Goal: Find specific page/section: Find specific page/section

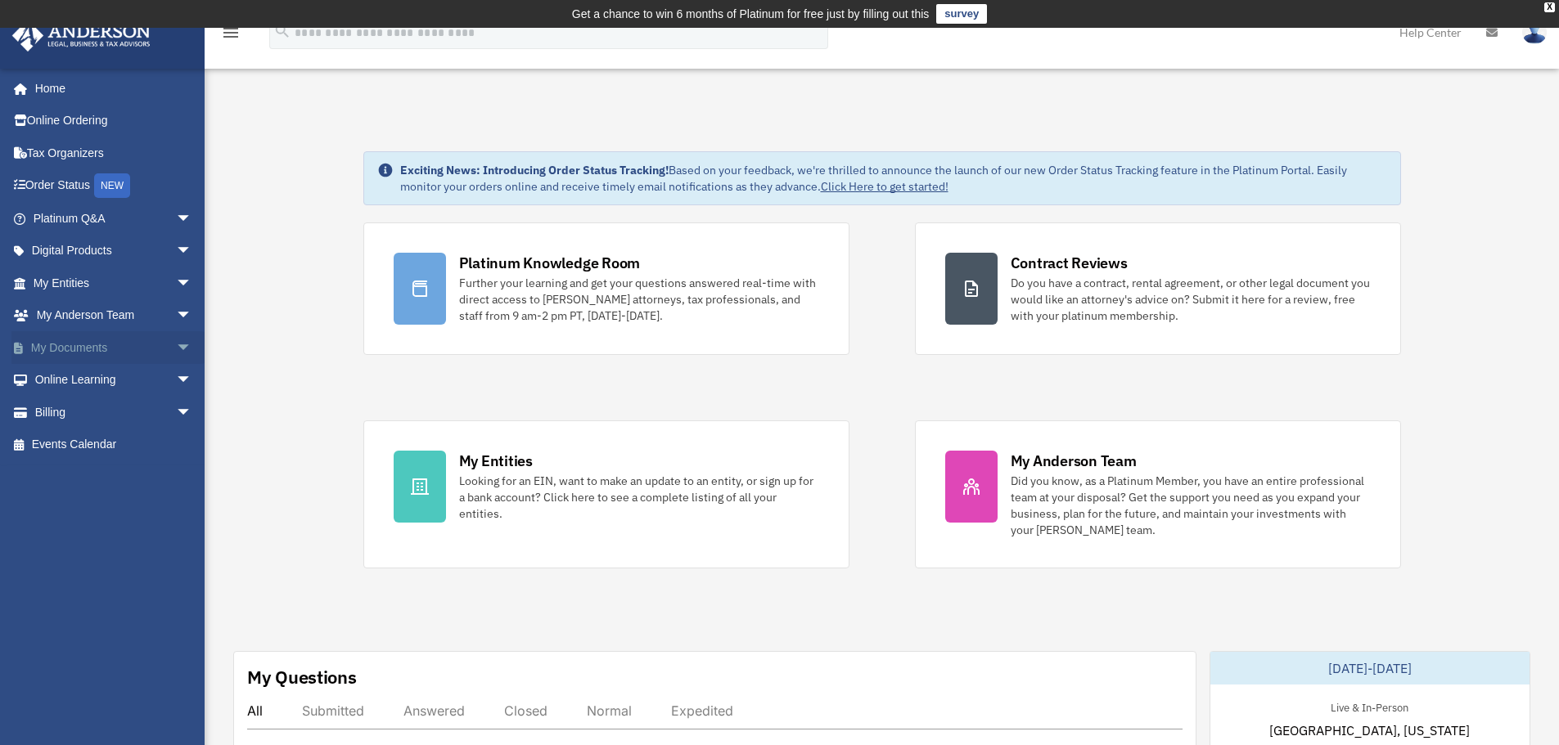
click at [177, 343] on span "arrow_drop_down" at bounding box center [192, 348] width 33 height 34
click at [70, 381] on link "Box" at bounding box center [120, 380] width 194 height 33
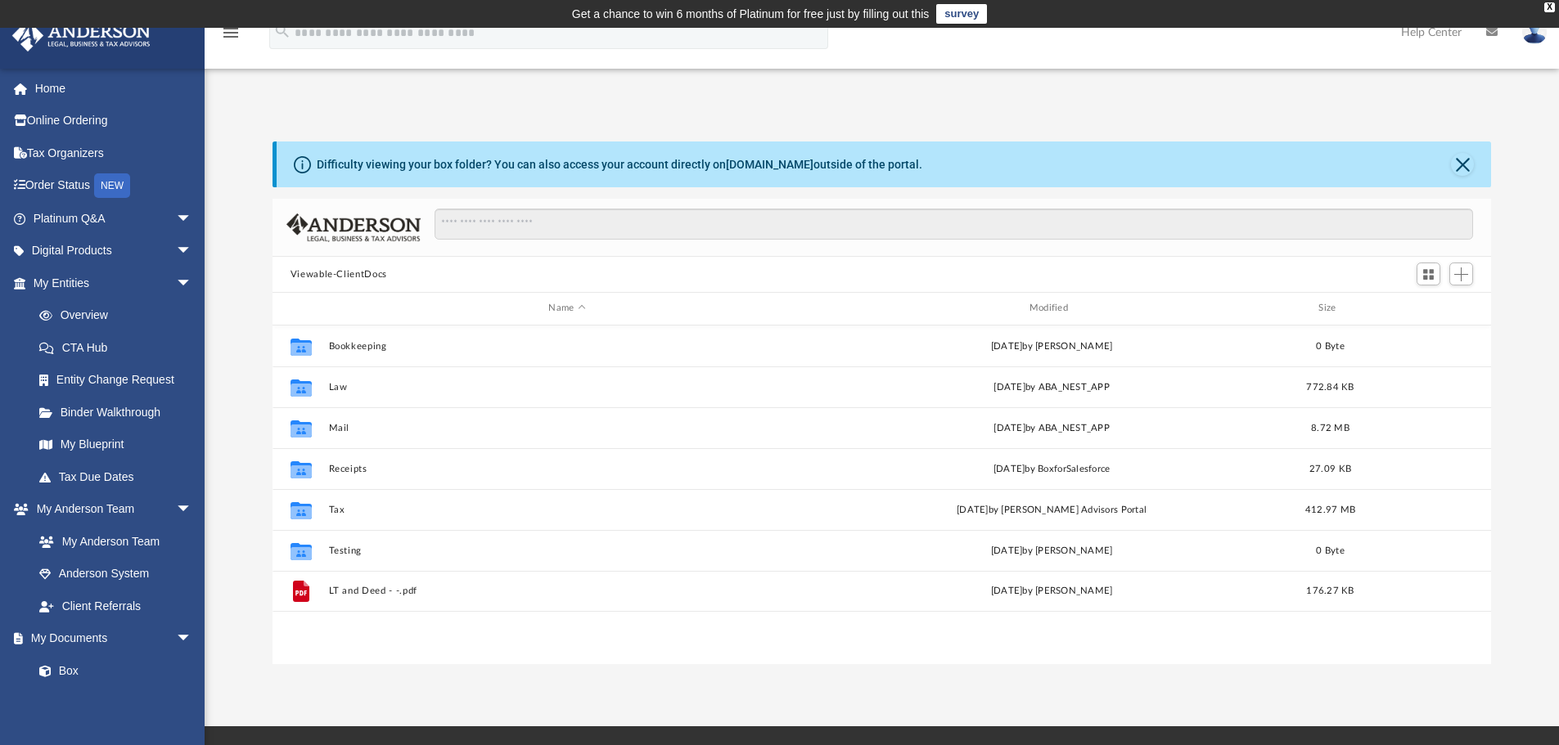
scroll to position [360, 1206]
drag, startPoint x: 322, startPoint y: 168, endPoint x: 924, endPoint y: 142, distance: 602.0
click at [924, 142] on div "Difficulty viewing your box folder? You can also access your account directly o…" at bounding box center [884, 165] width 1215 height 46
click at [479, 169] on div "Difficulty viewing your box folder? You can also access your account directly o…" at bounding box center [620, 164] width 606 height 17
click at [299, 165] on icon at bounding box center [302, 164] width 17 height 17
